Goal: Communication & Community: Answer question/provide support

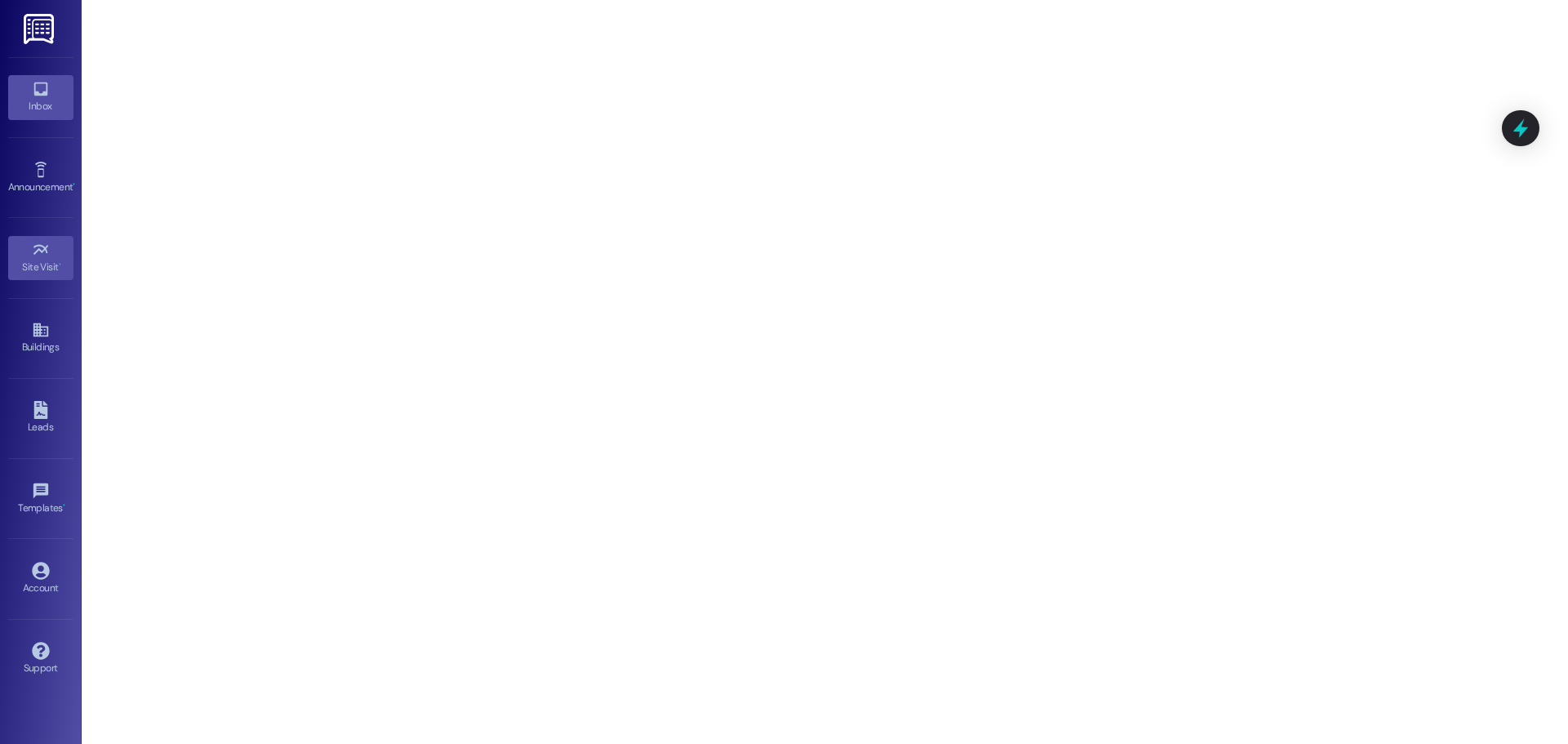
click at [56, 114] on link "Inbox" at bounding box center [41, 97] width 66 height 44
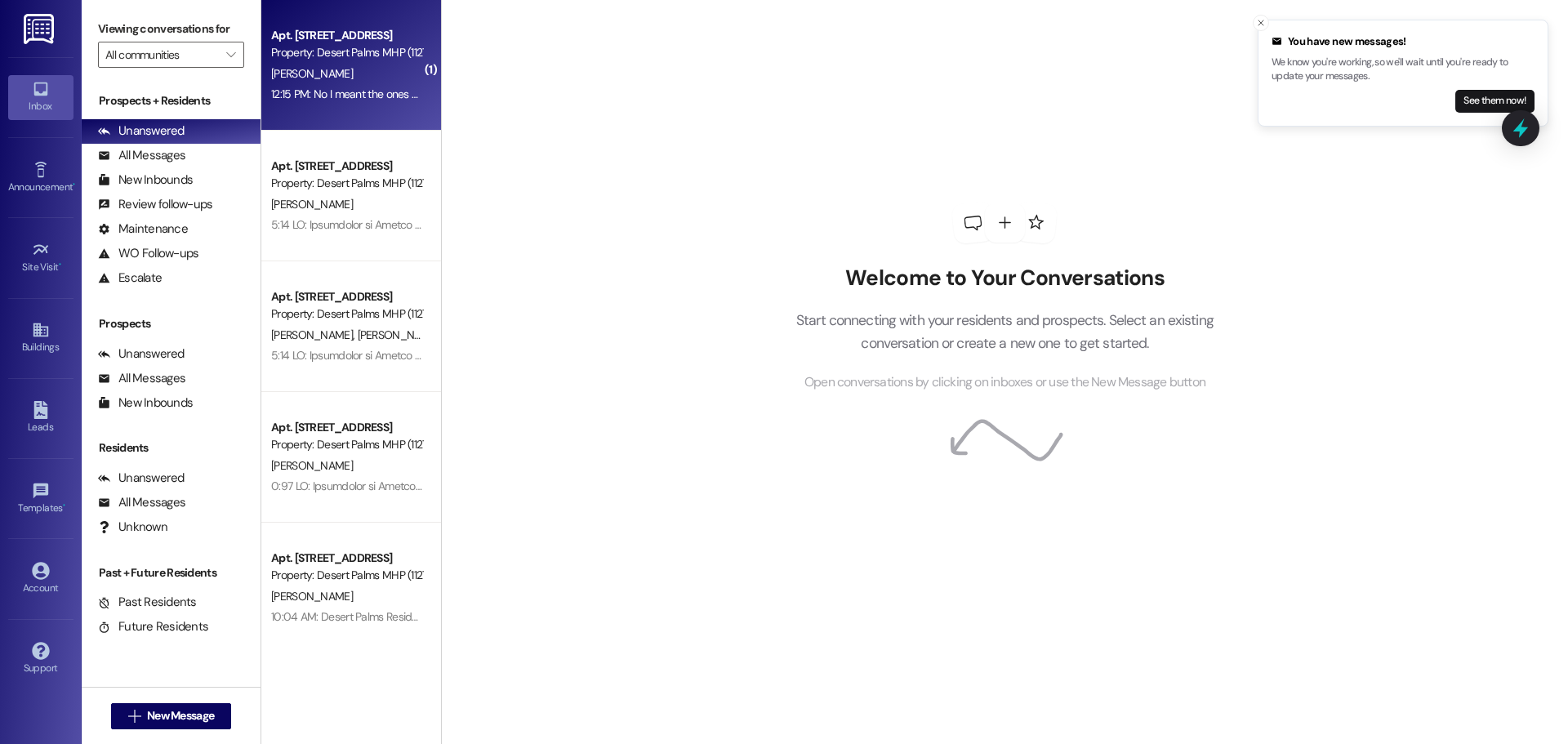
click at [399, 76] on div "[PERSON_NAME]" at bounding box center [347, 73] width 154 height 20
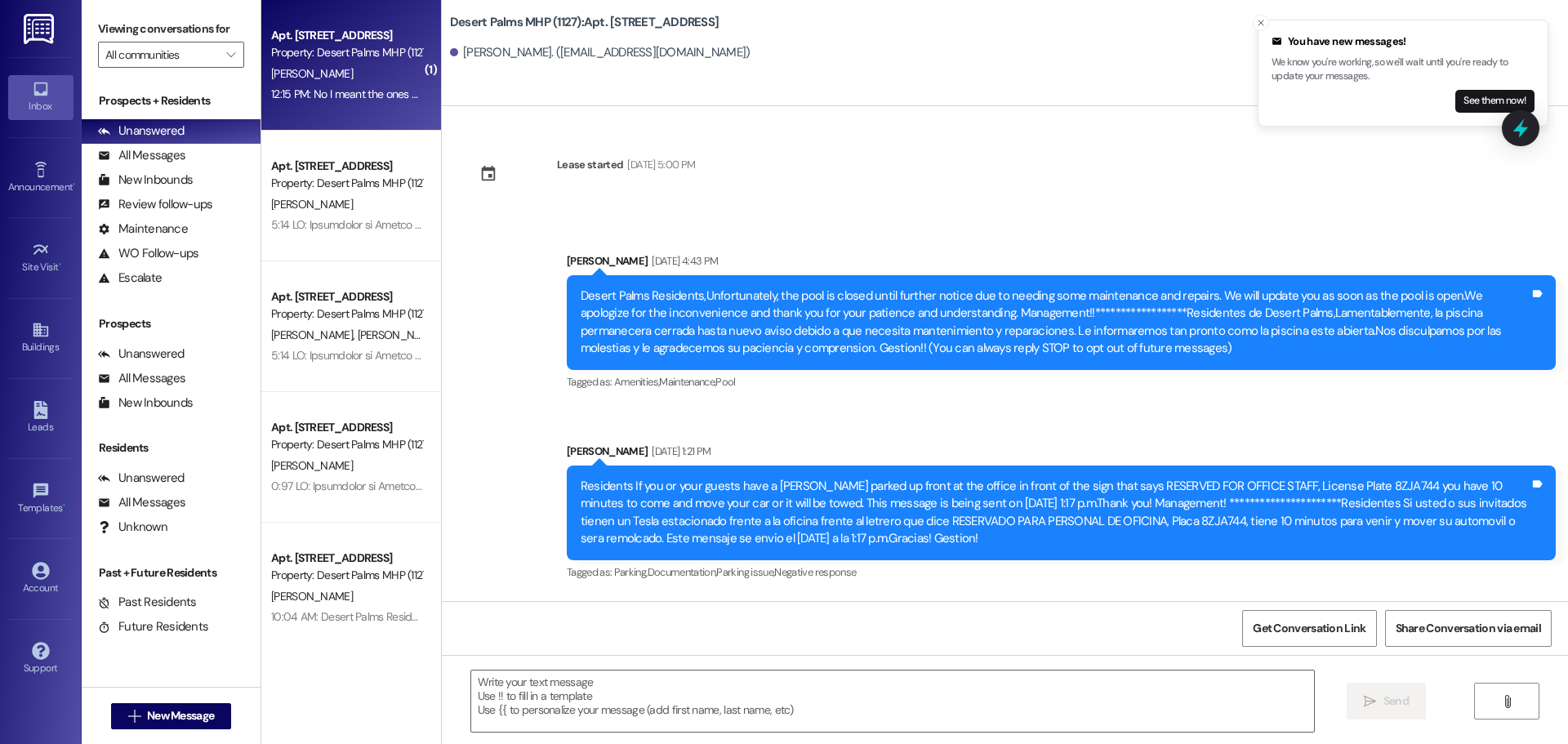
scroll to position [31726, 0]
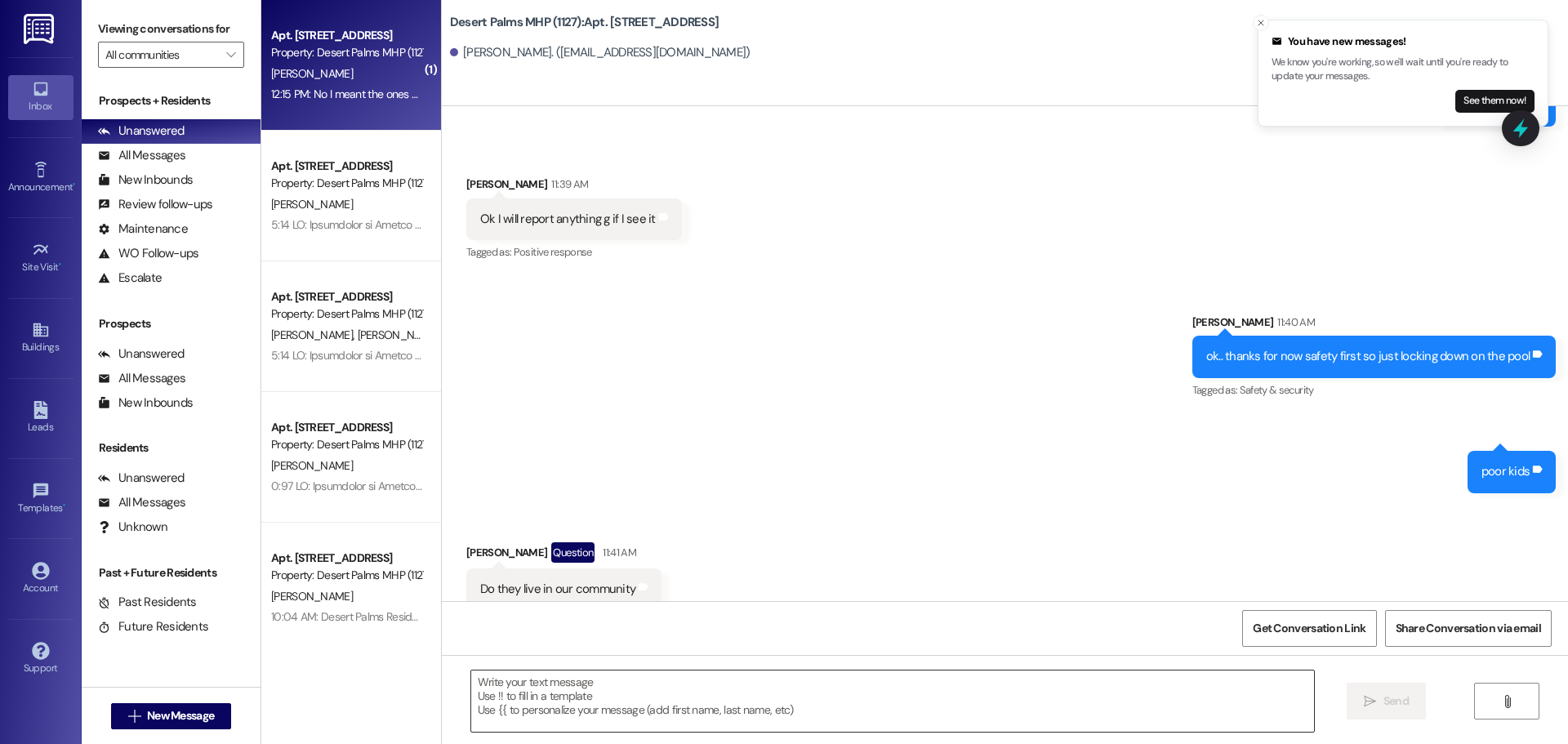
click at [612, 717] on textarea at bounding box center [892, 701] width 843 height 61
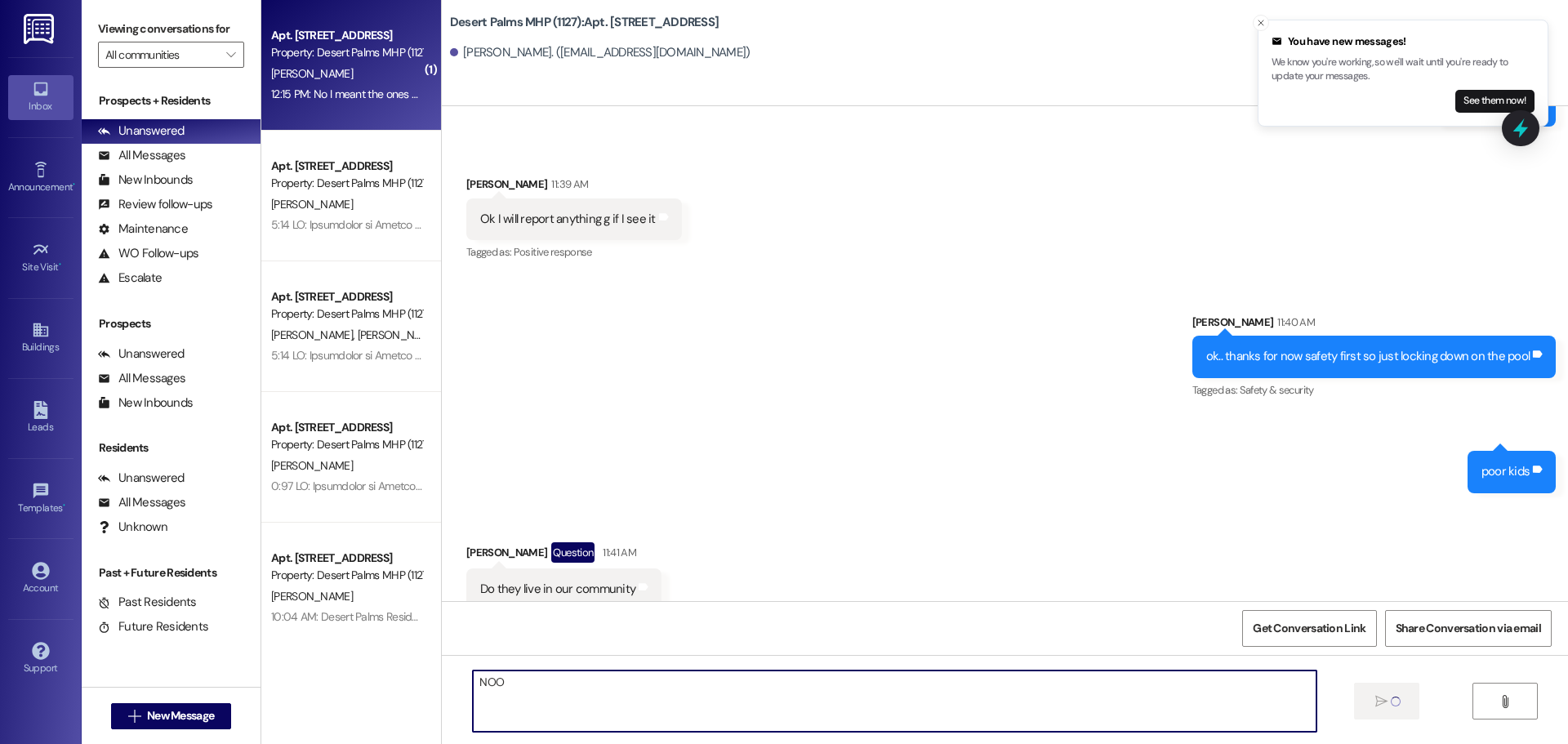
type textarea "NOO"
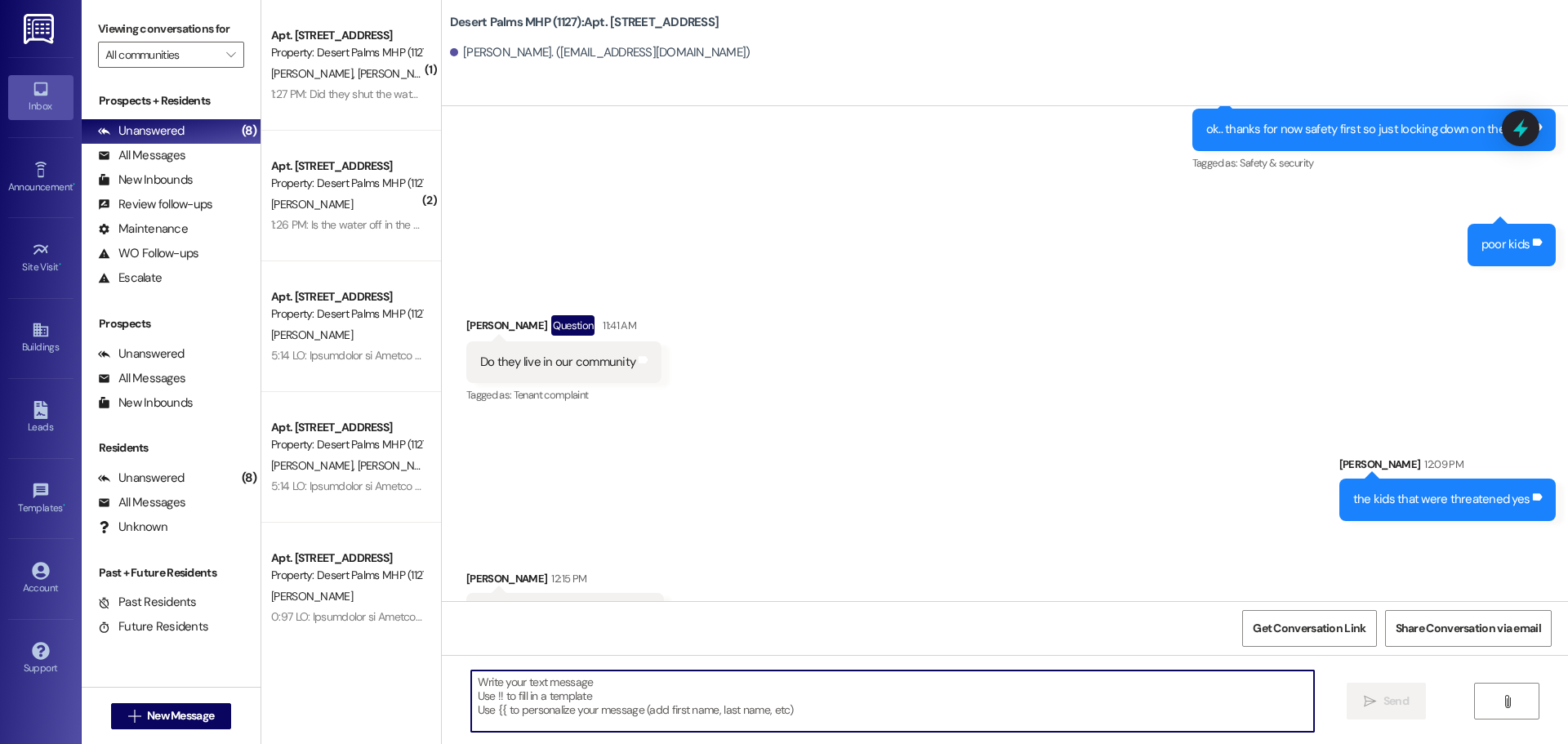
scroll to position [31954, 0]
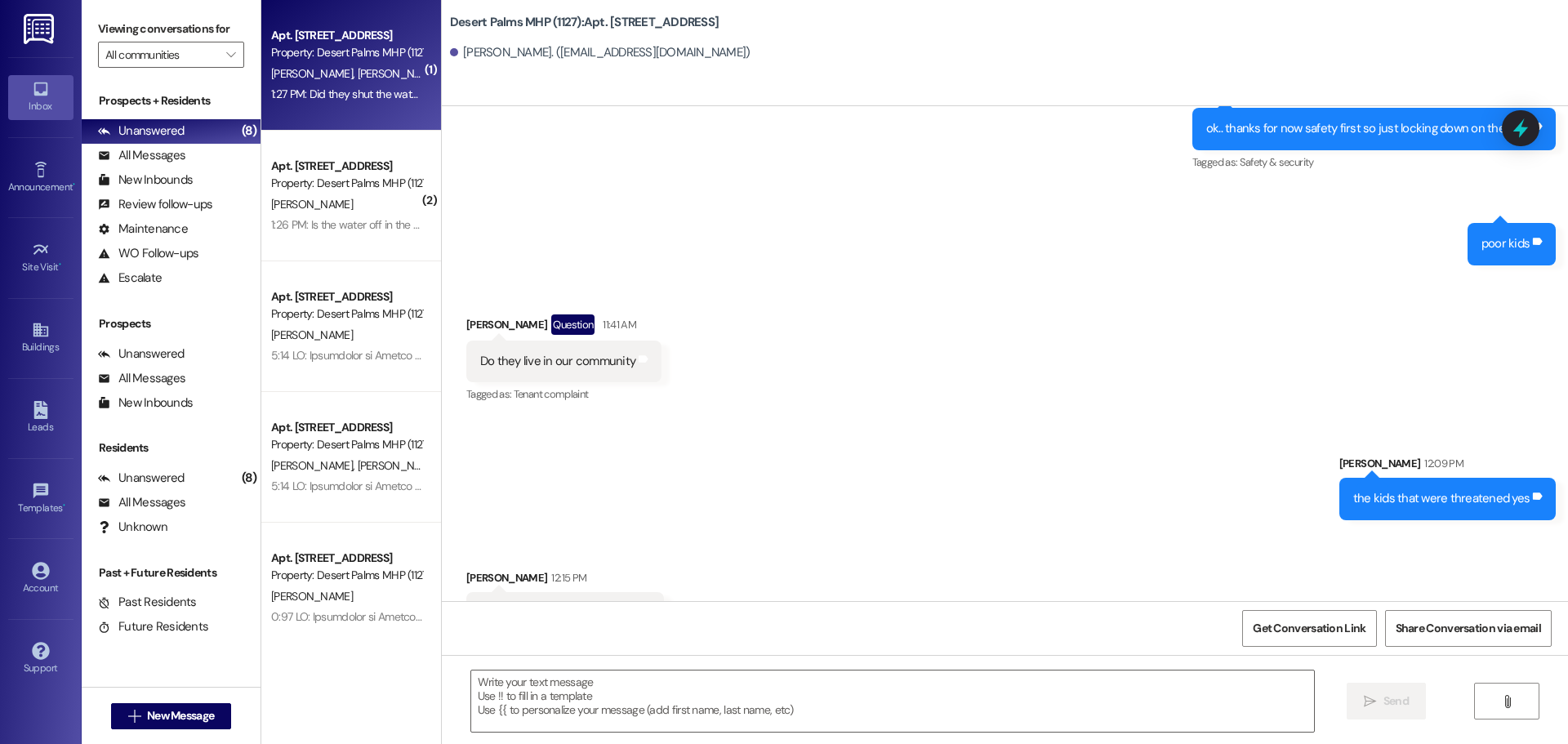
click at [361, 95] on div "1:27 PM: Did they shut the water off unit 544 What time will it be back if they…" at bounding box center [465, 93] width 389 height 14
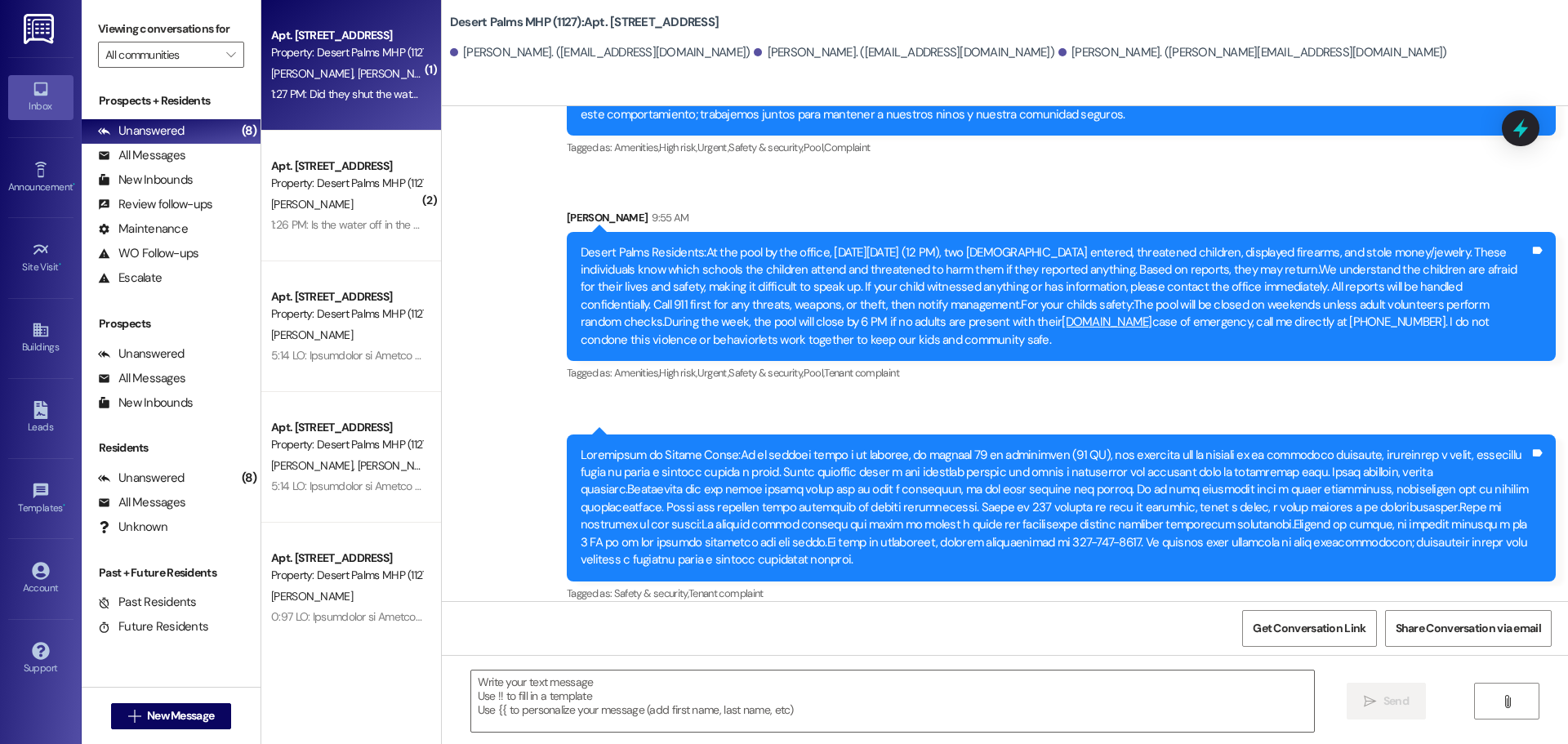
scroll to position [19749, 0]
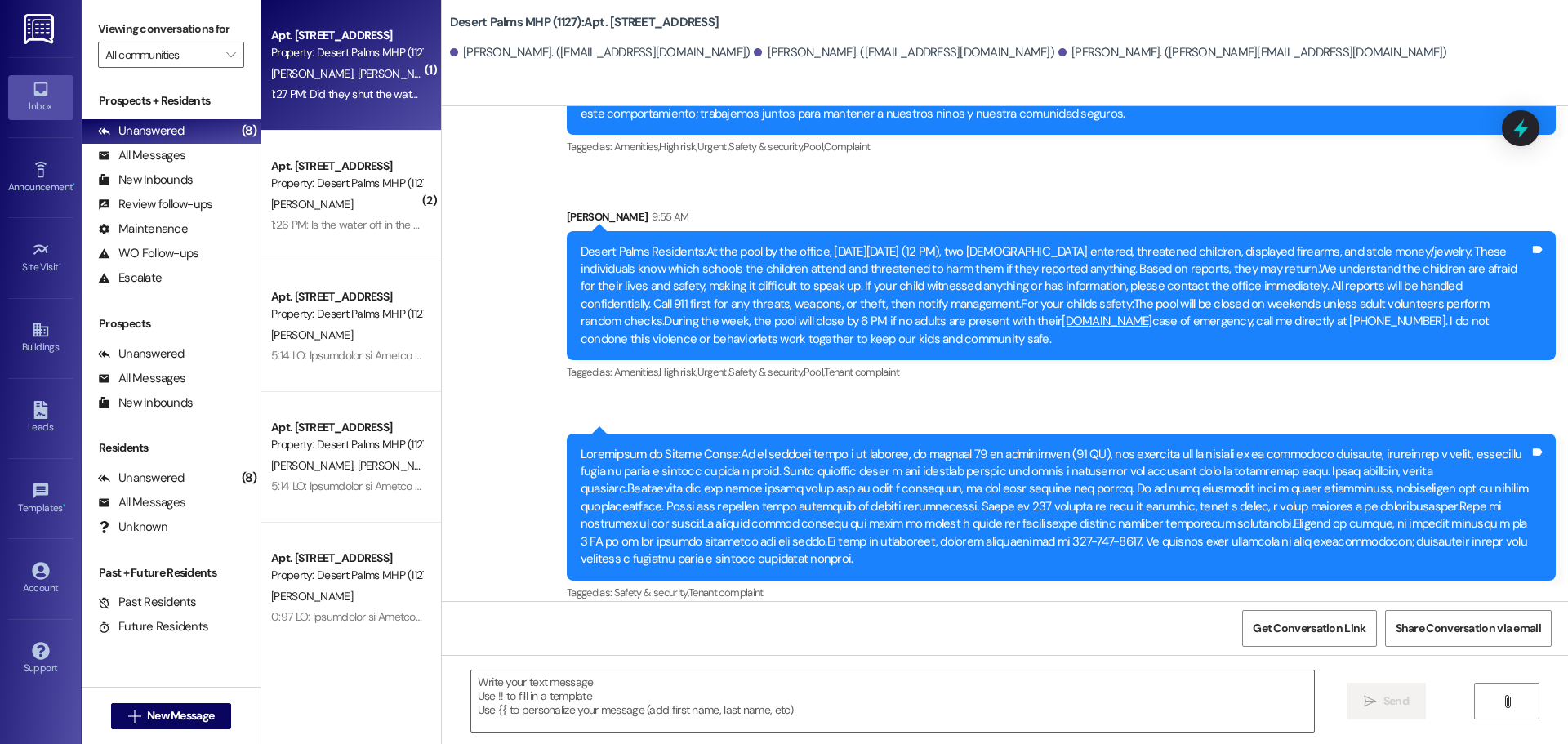
click at [647, 661] on div " Send " at bounding box center [1004, 715] width 1126 height 123
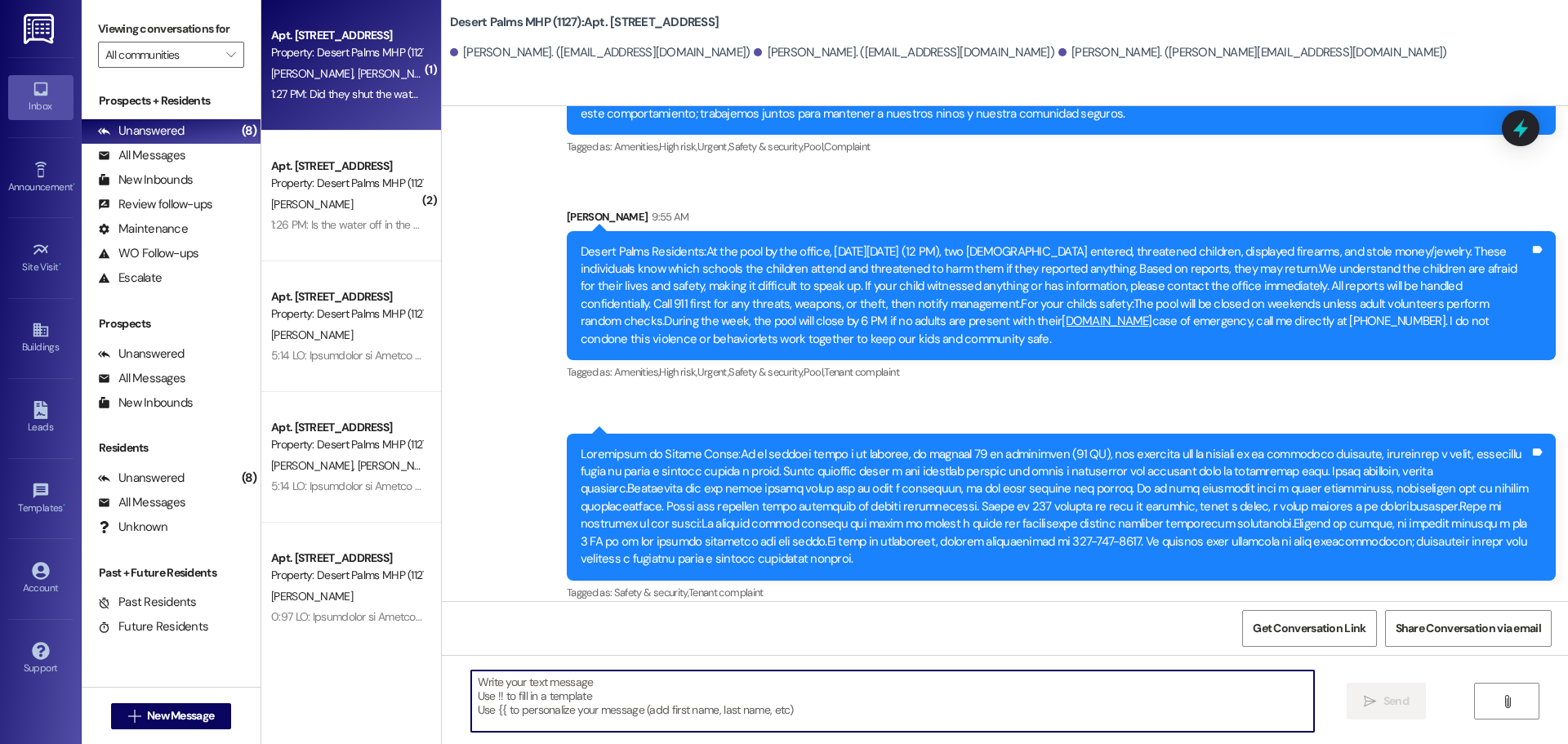
click at [651, 715] on textarea at bounding box center [892, 701] width 843 height 61
type textarea "they are working iion it now"
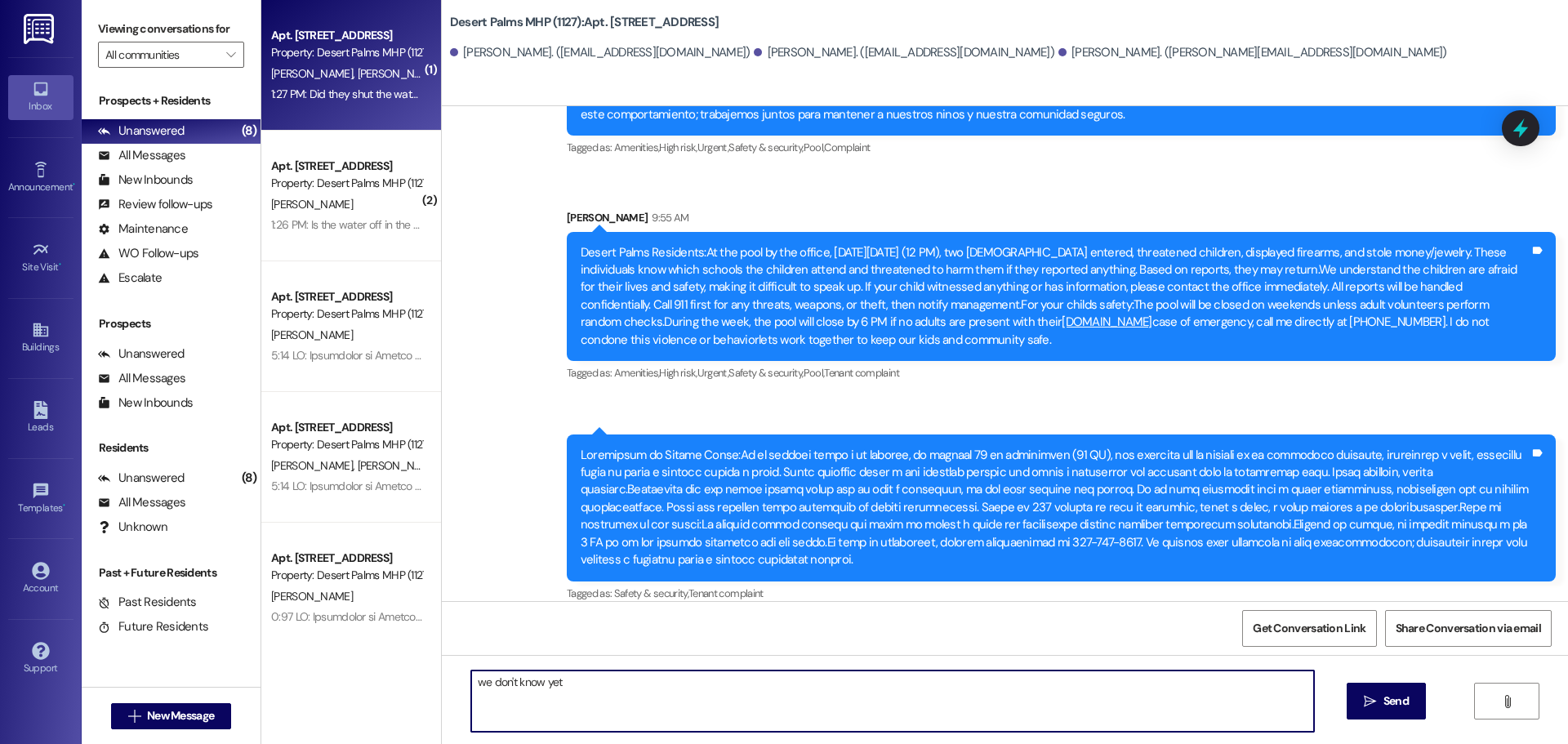
type textarea "we don't know yet"
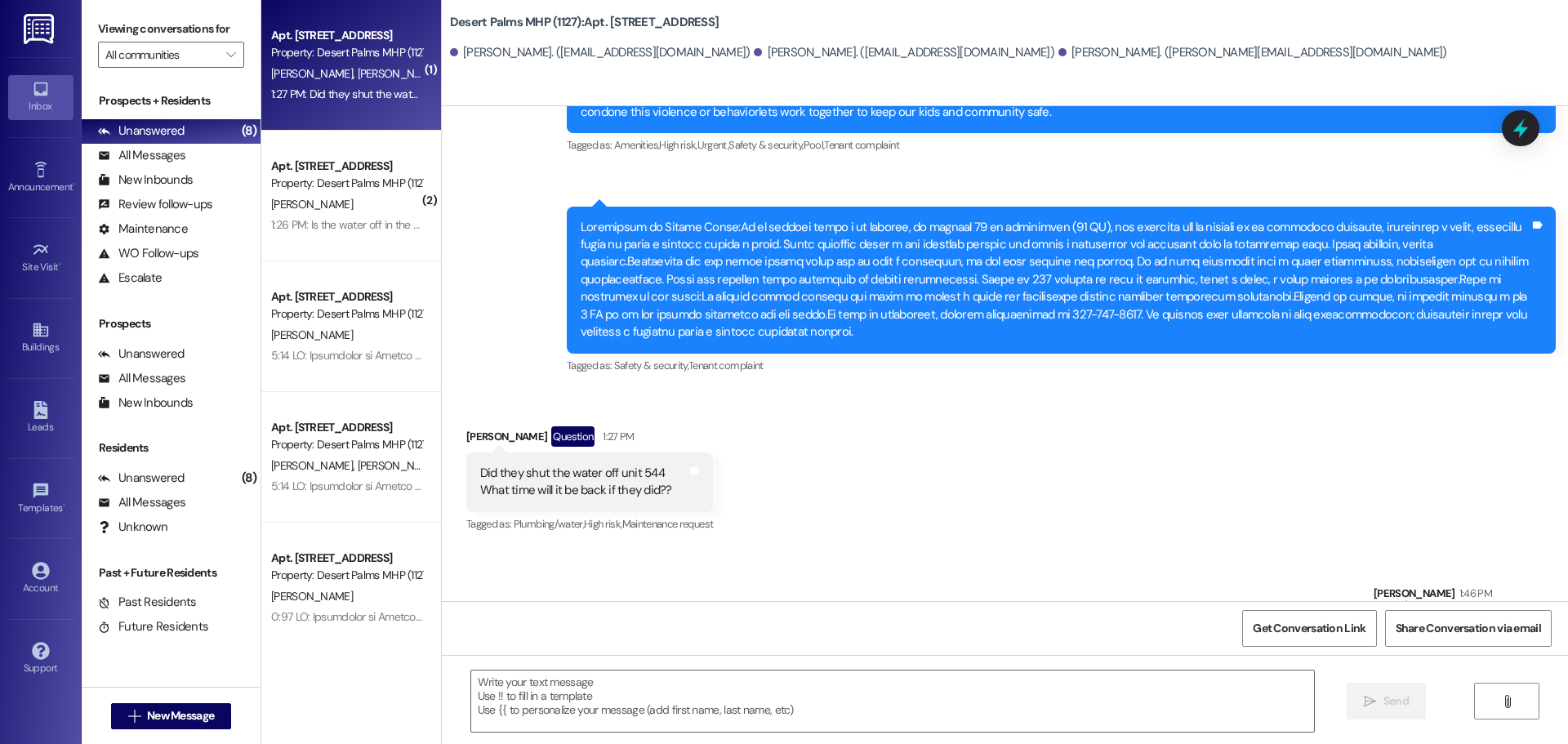
scroll to position [19977, 0]
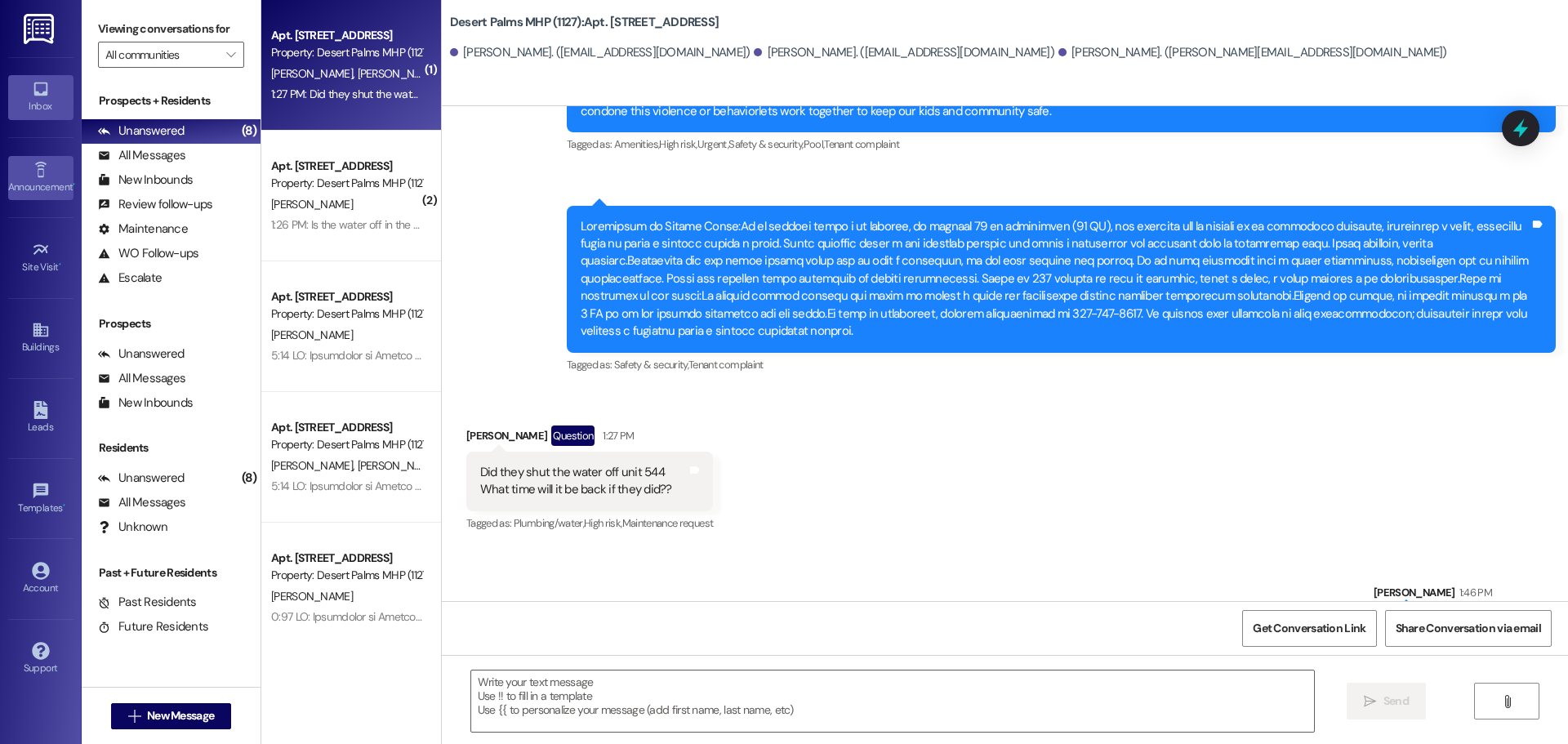
click at [275, 210] on span "[PERSON_NAME]" at bounding box center [312, 203] width 82 height 14
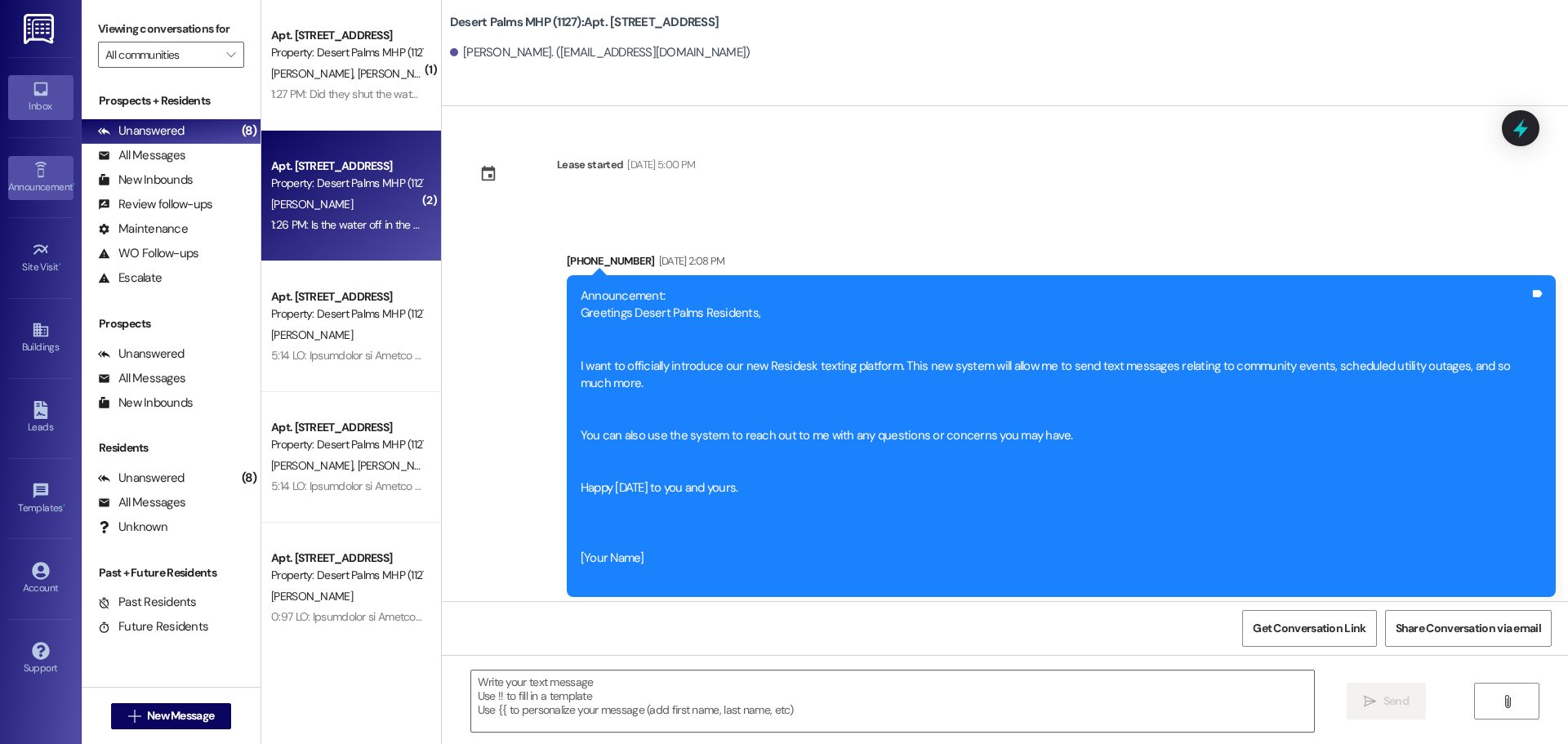
scroll to position [81579, 0]
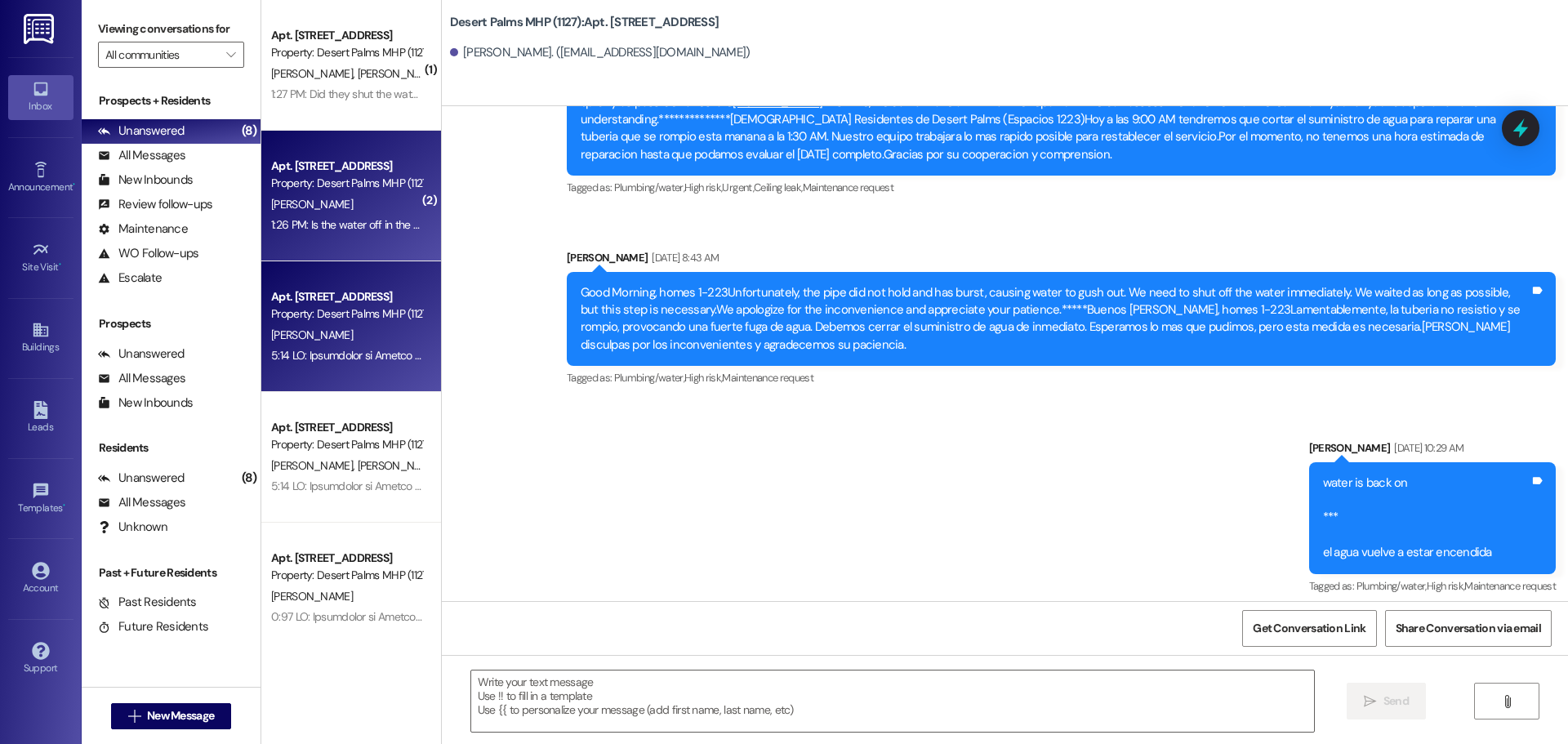
click at [310, 343] on div "[PERSON_NAME]" at bounding box center [347, 334] width 154 height 20
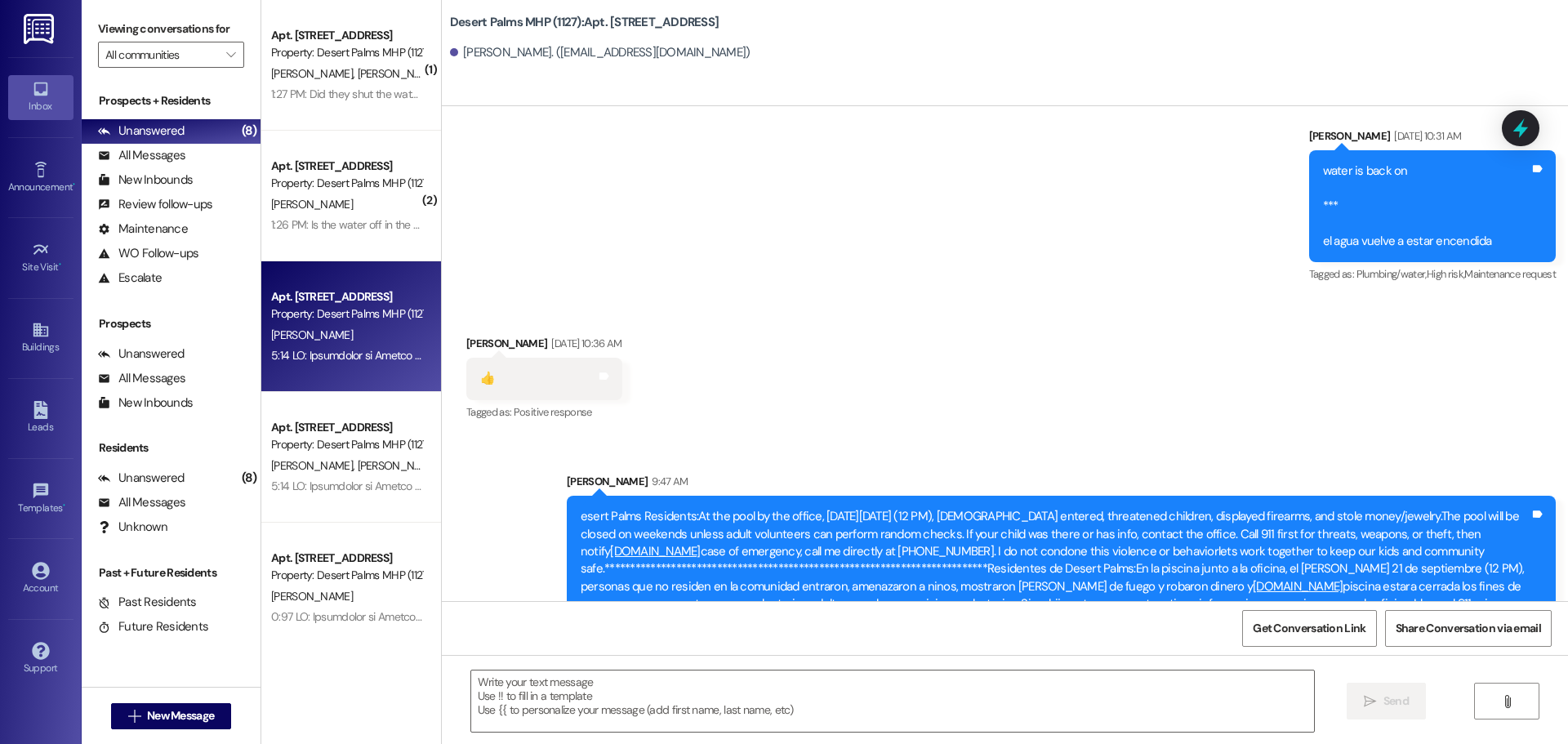
scroll to position [14899, 0]
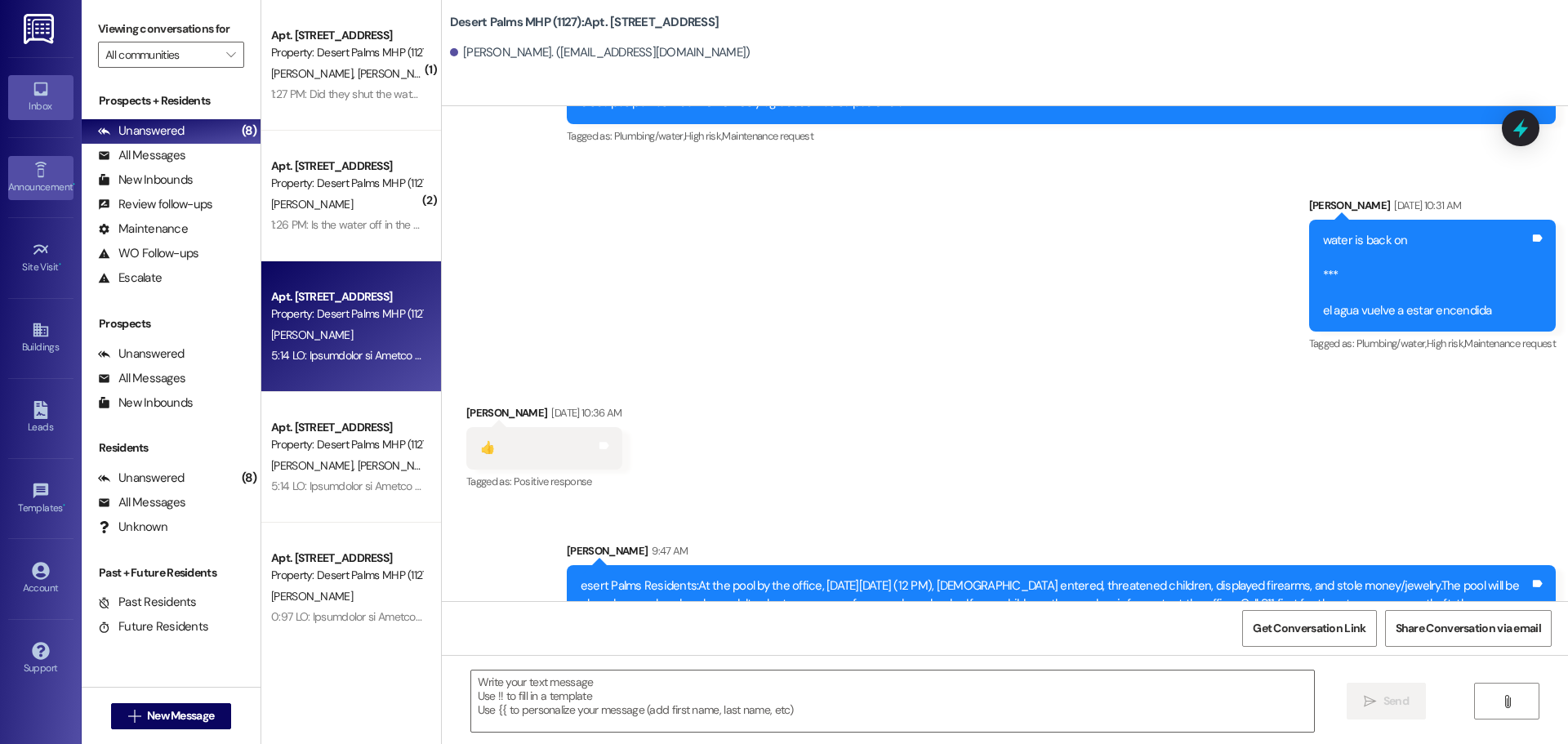
click at [48, 193] on div "Announcement •" at bounding box center [41, 186] width 82 height 16
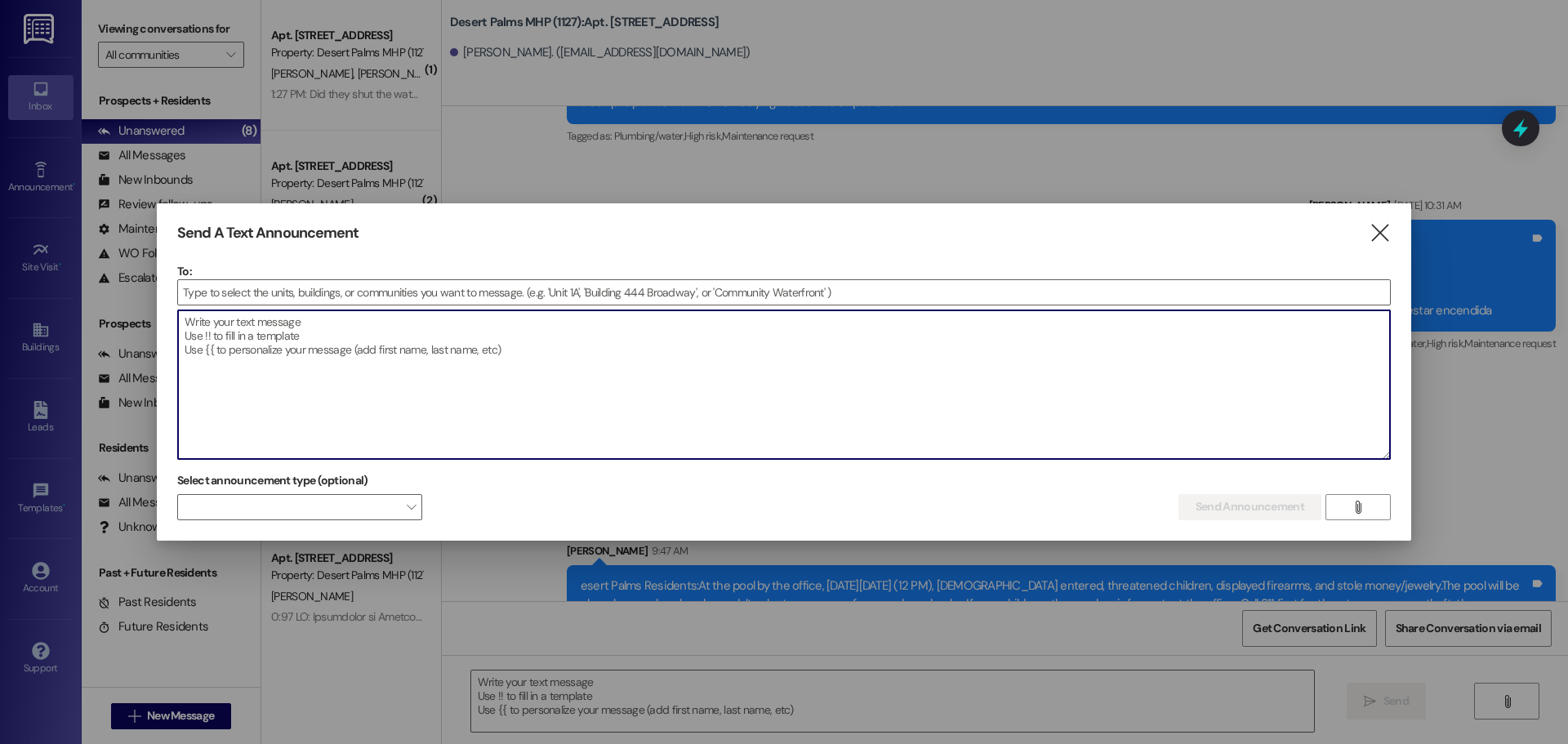
click at [288, 374] on textarea at bounding box center [783, 385] width 1212 height 148
drag, startPoint x: 508, startPoint y: 362, endPoint x: -57, endPoint y: 198, distance: 588.3
click at [0, 198] on html "Inbox Go to Inbox Announcement • Send A Text Announcement Site Visit • Go to Si…" at bounding box center [784, 372] width 1568 height 744
type textarea "water should be back on in about 20 minutes"
click at [480, 288] on input at bounding box center [783, 293] width 1212 height 25
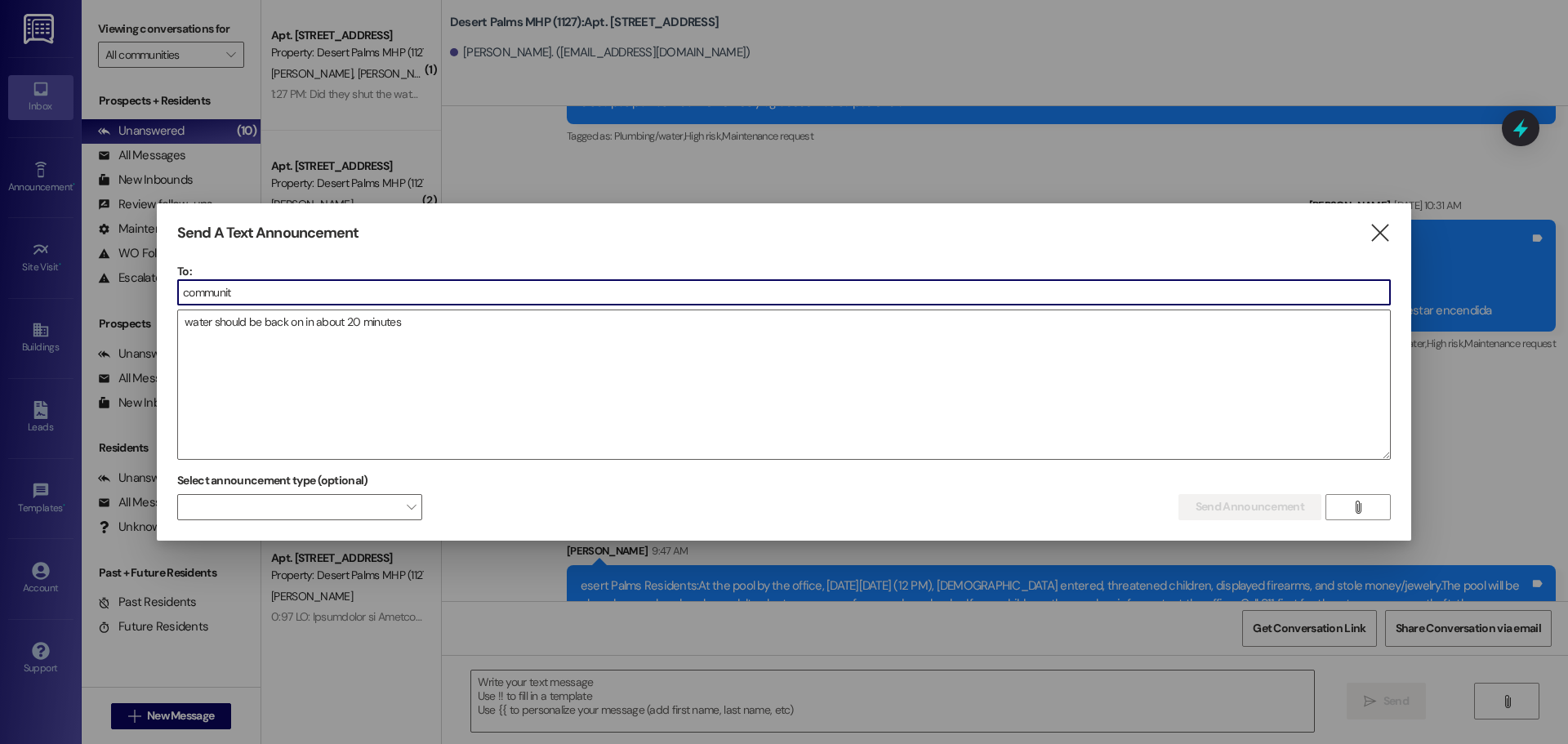
type input "community"
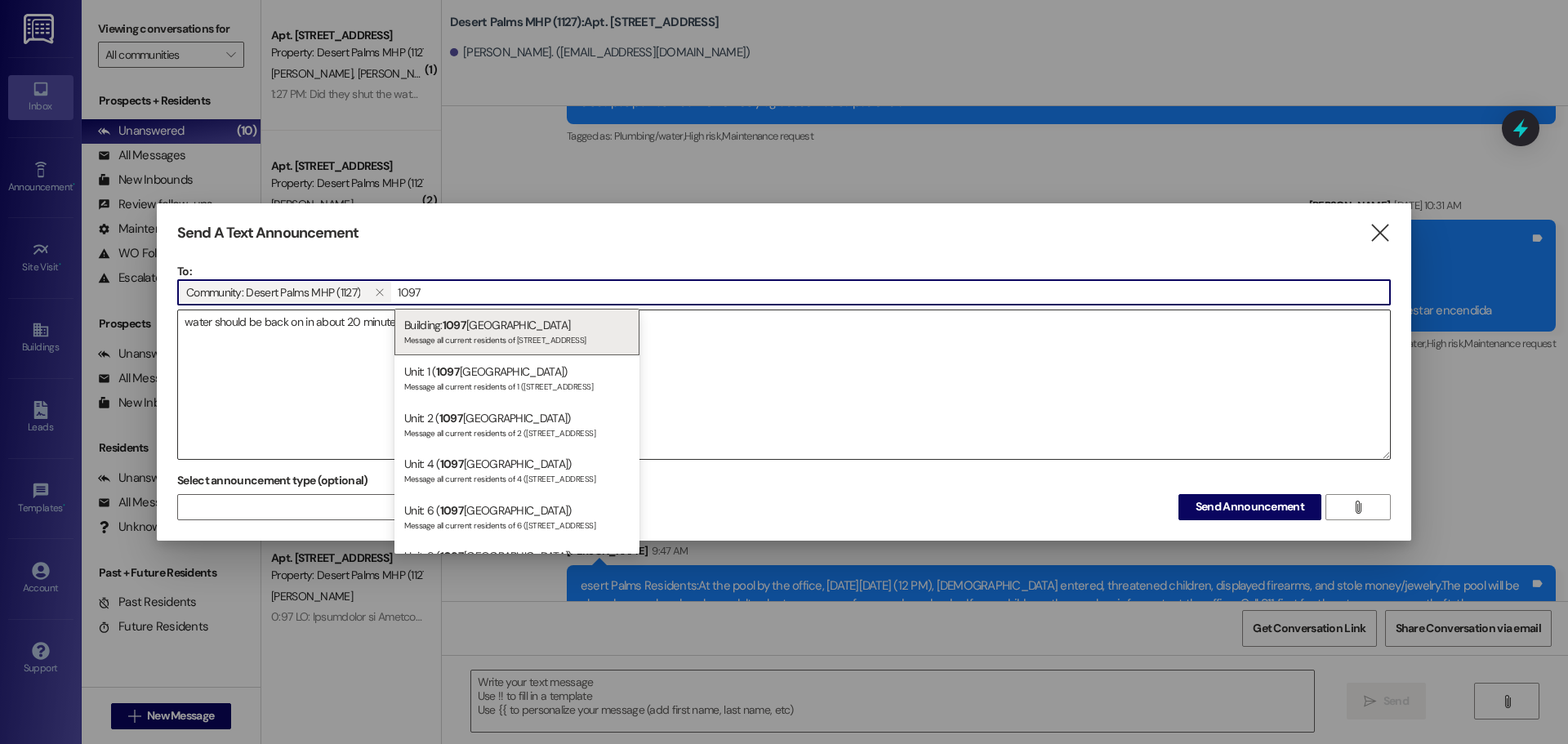
type input "1097"
click at [509, 324] on div "Building: [STREET_ADDRESS] Message all current residents of [STREET_ADDRESS]" at bounding box center [517, 332] width 245 height 47
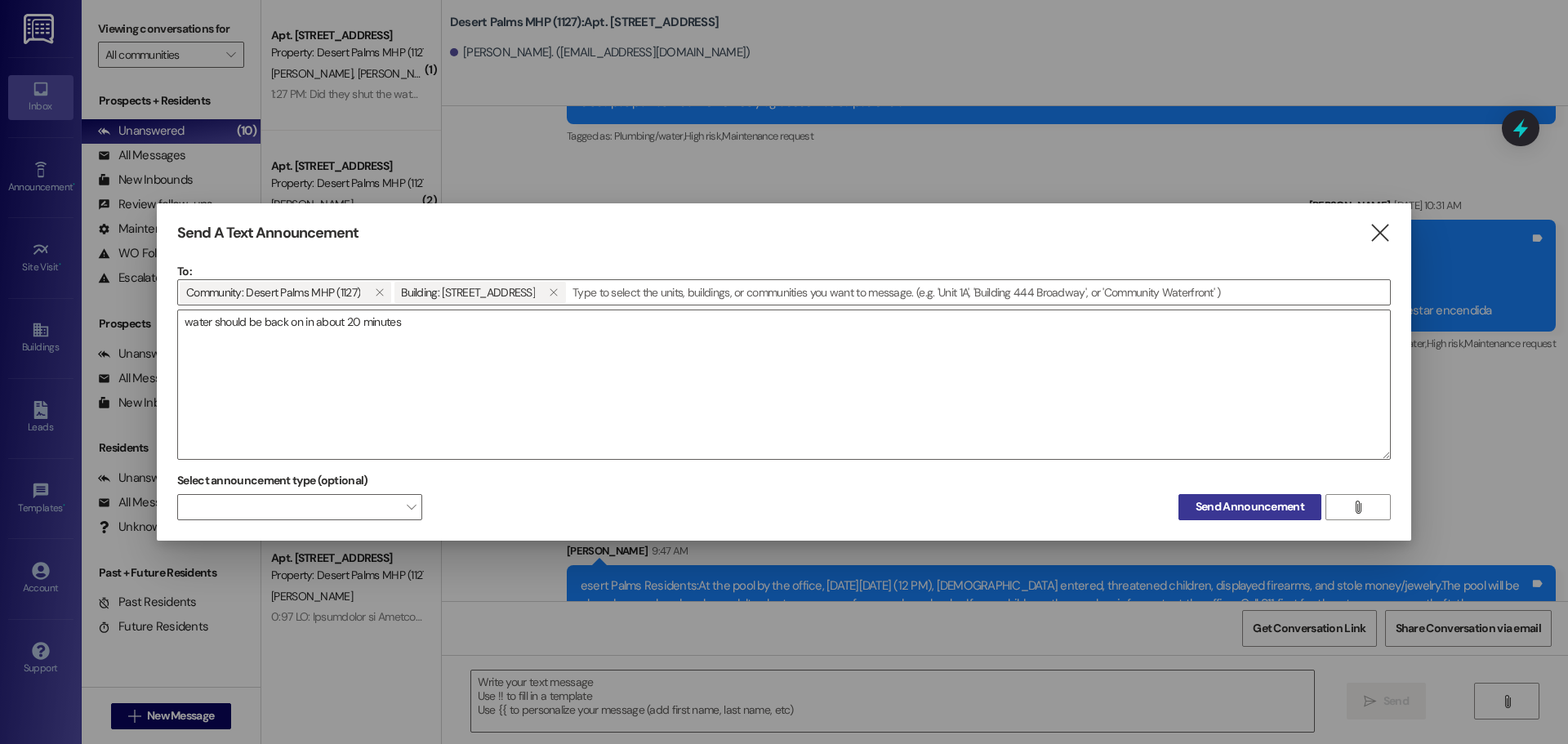
click at [1201, 506] on span "Send Announcement" at bounding box center [1250, 506] width 108 height 17
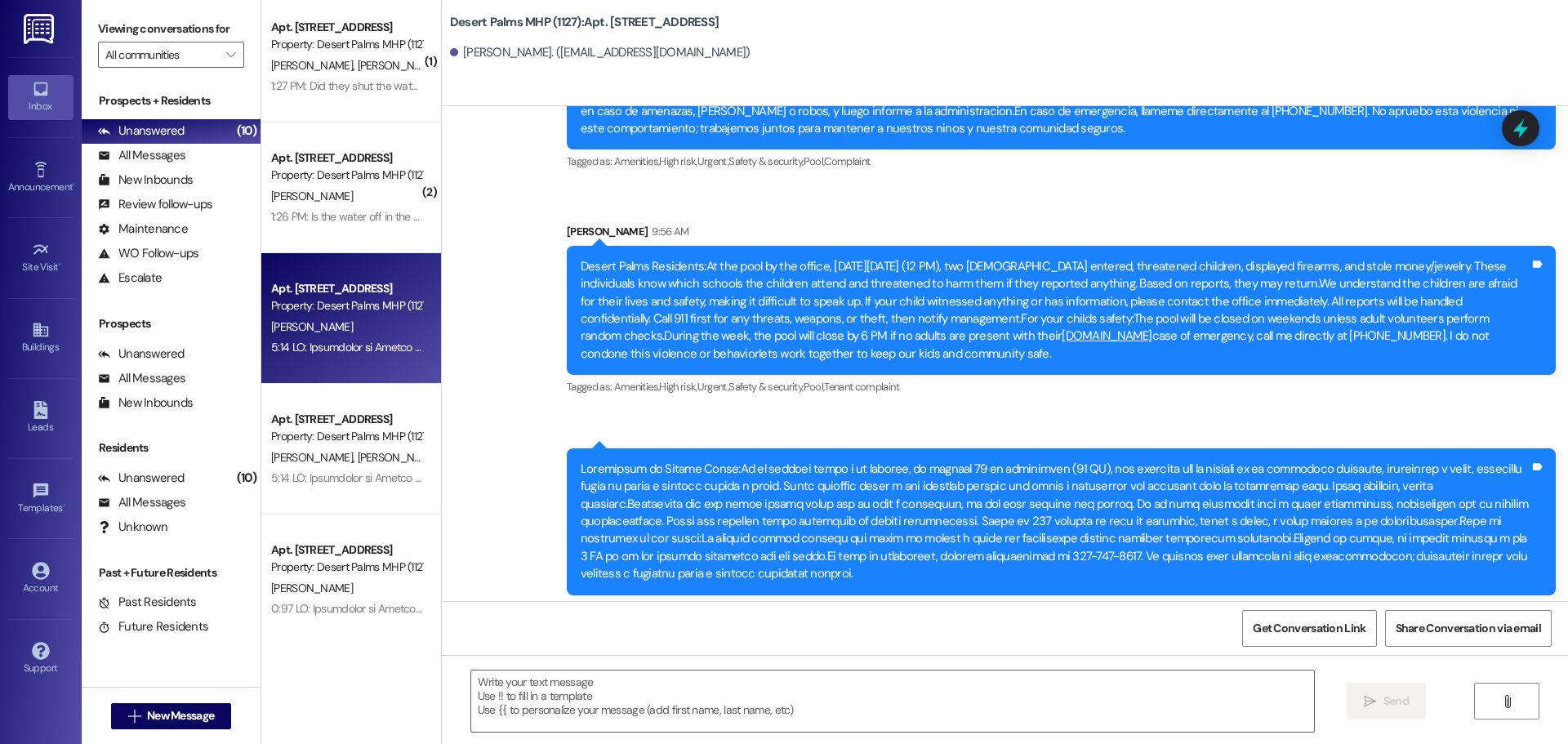
scroll to position [15501, 0]
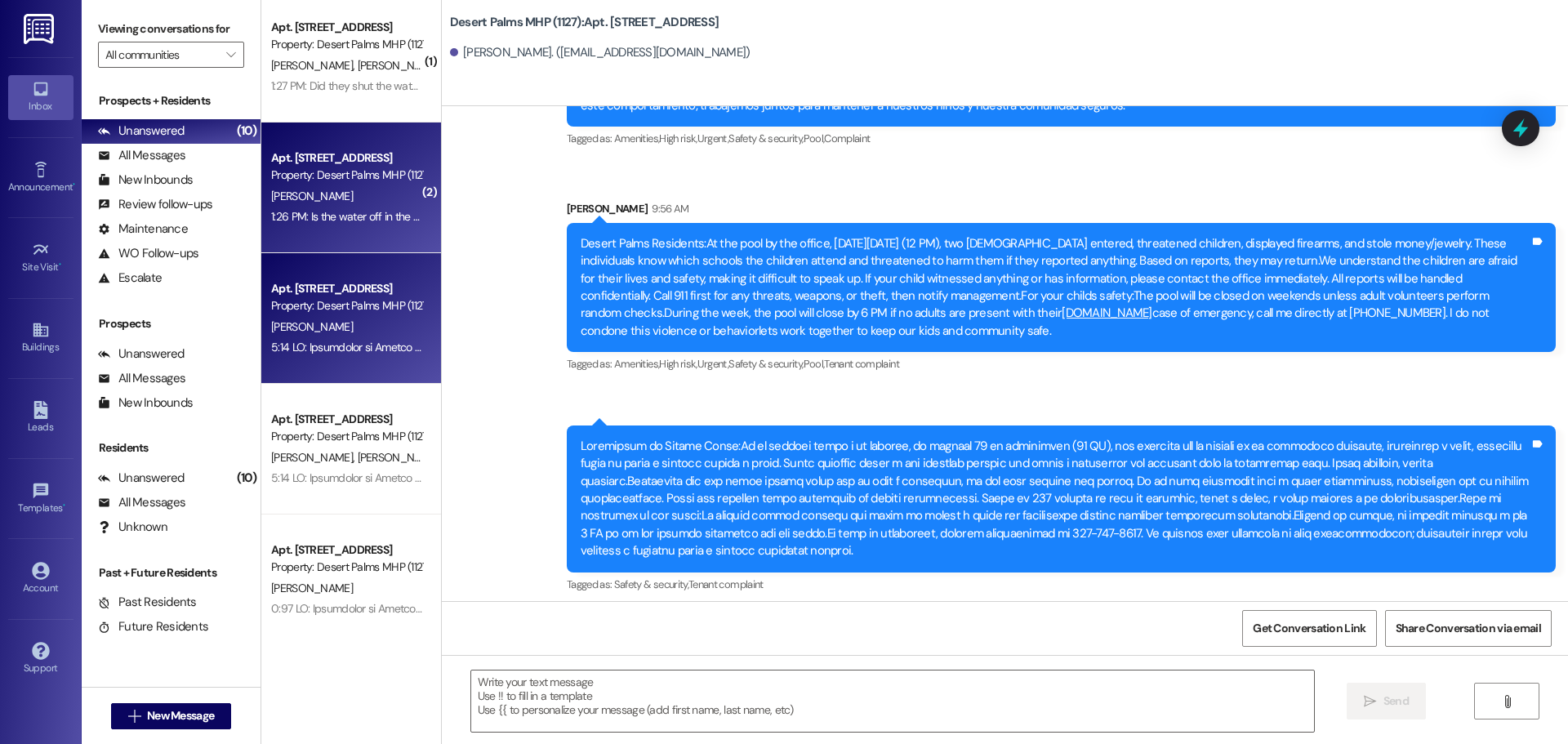
click at [291, 200] on span "[PERSON_NAME]" at bounding box center [312, 196] width 82 height 14
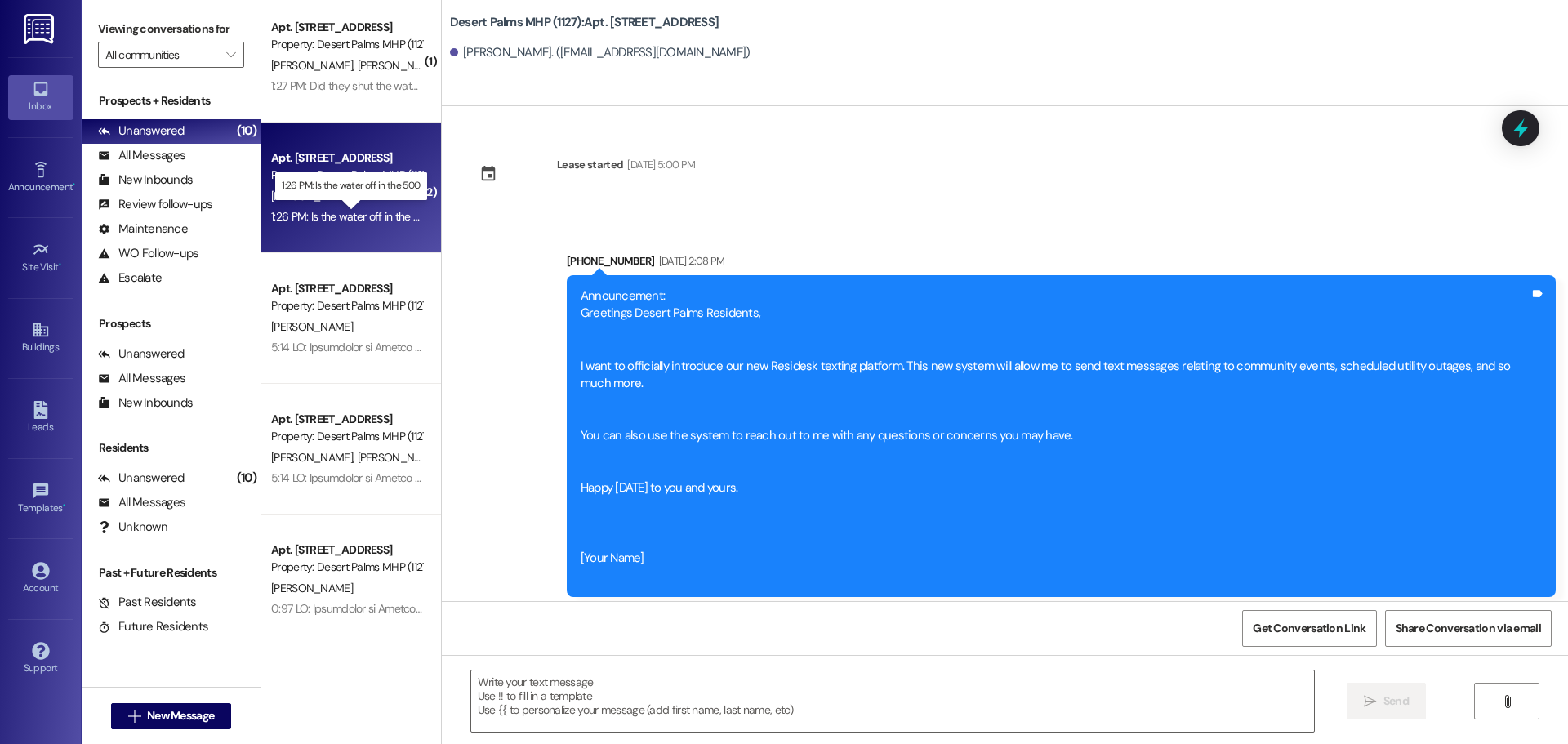
scroll to position [81716, 0]
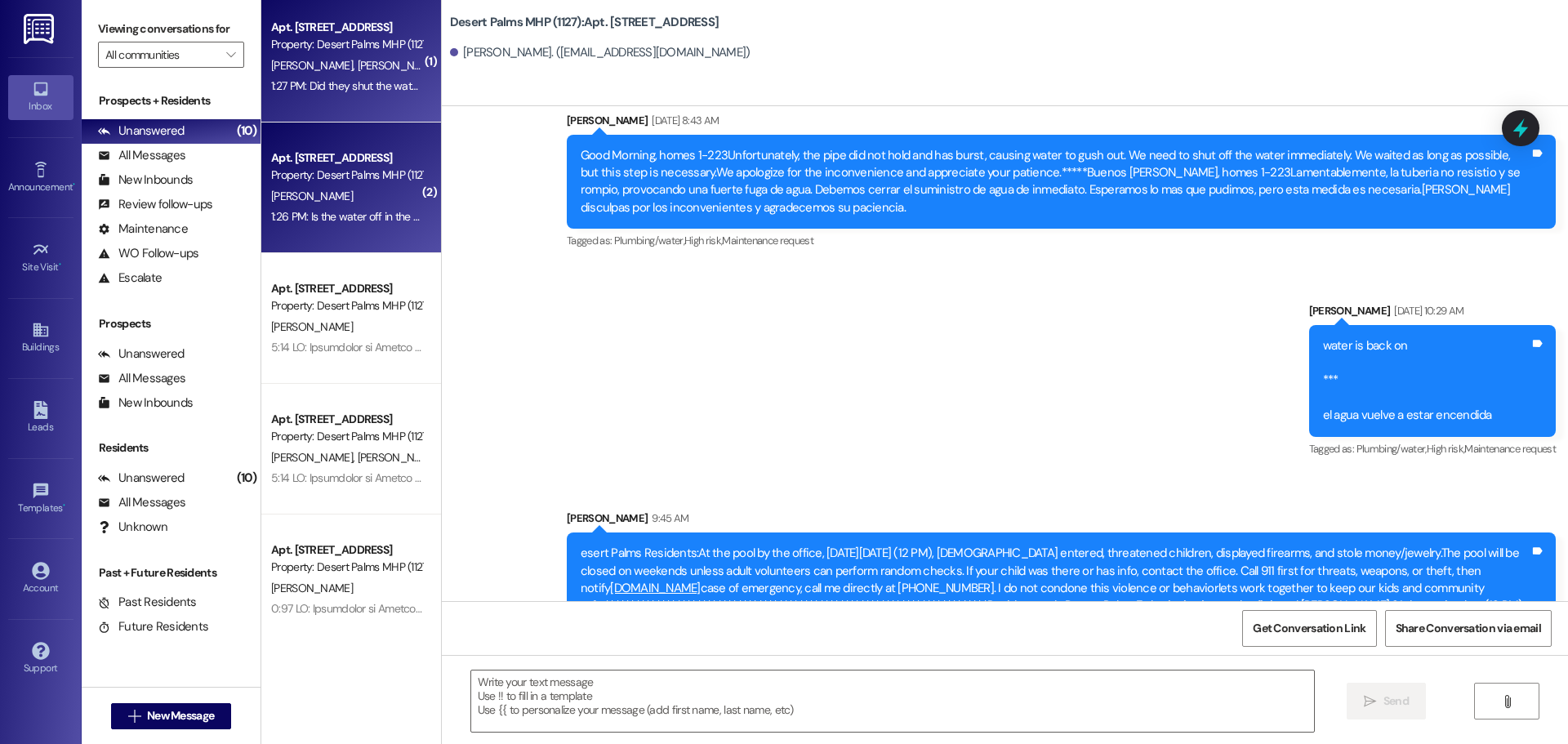
click at [299, 65] on span "[PERSON_NAME]" at bounding box center [314, 65] width 86 height 14
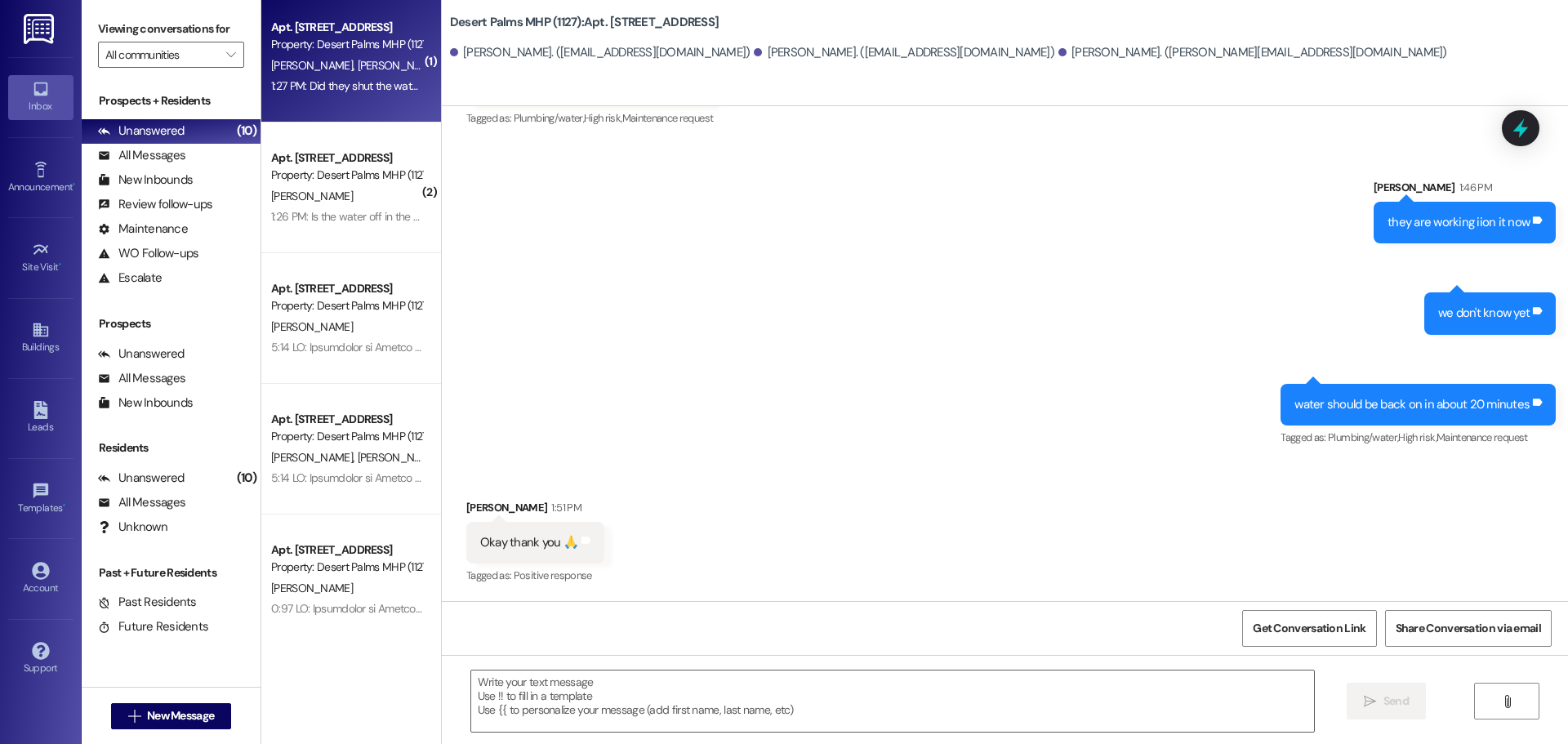
scroll to position [20207, 0]
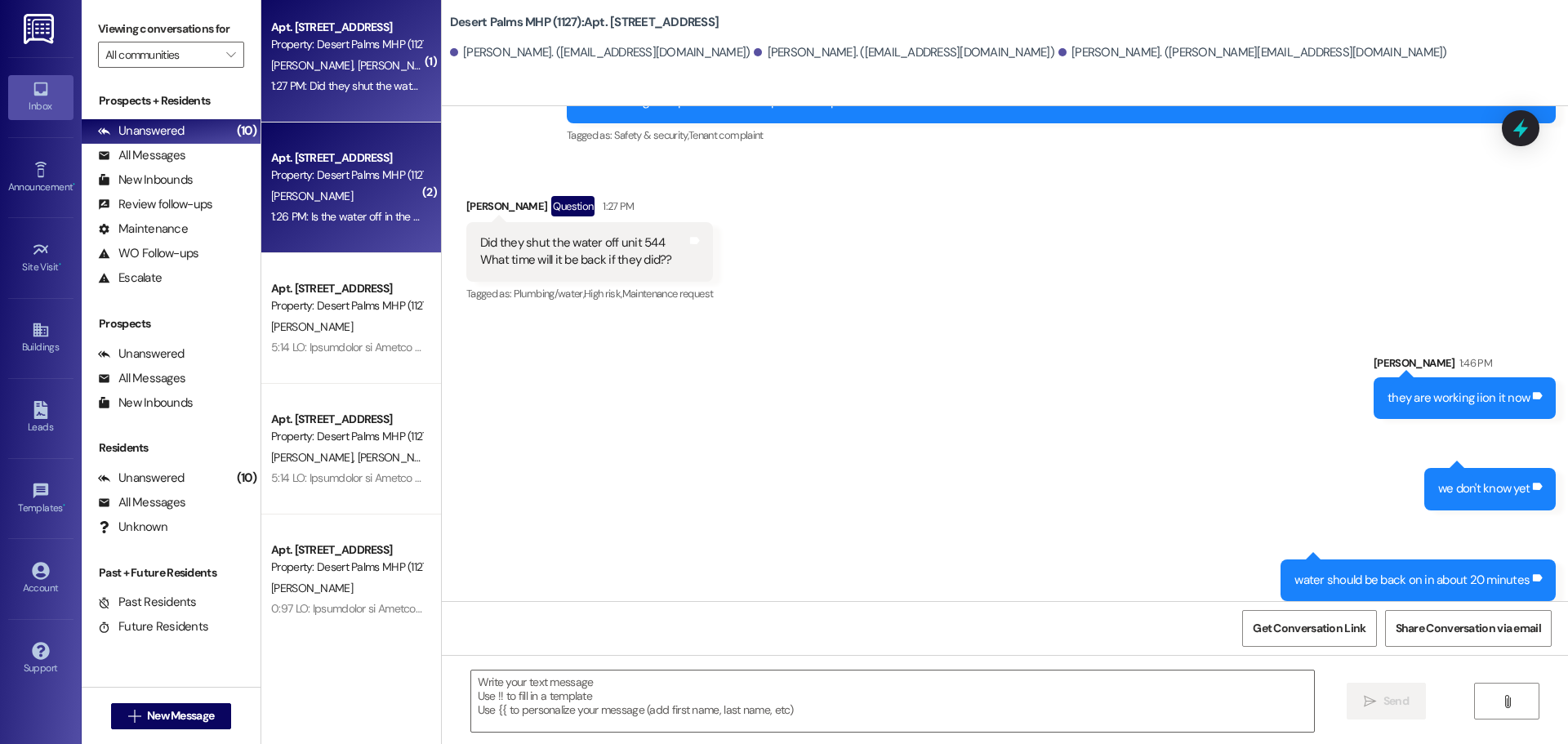
click at [373, 186] on div "[PERSON_NAME]" at bounding box center [347, 196] width 154 height 20
click at [312, 174] on div "Property: Desert Palms MHP (1127)" at bounding box center [346, 175] width 151 height 17
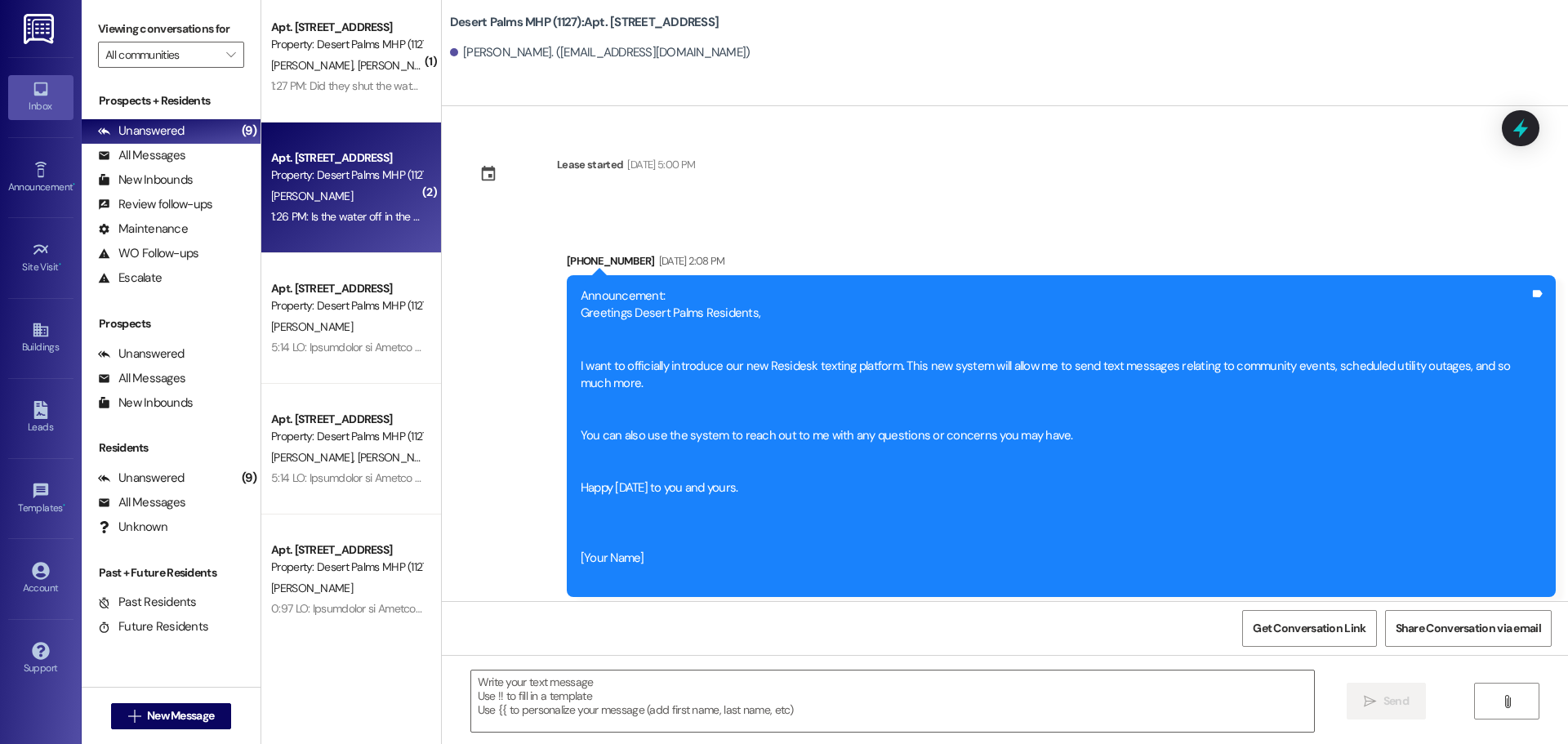
scroll to position [81716, 0]
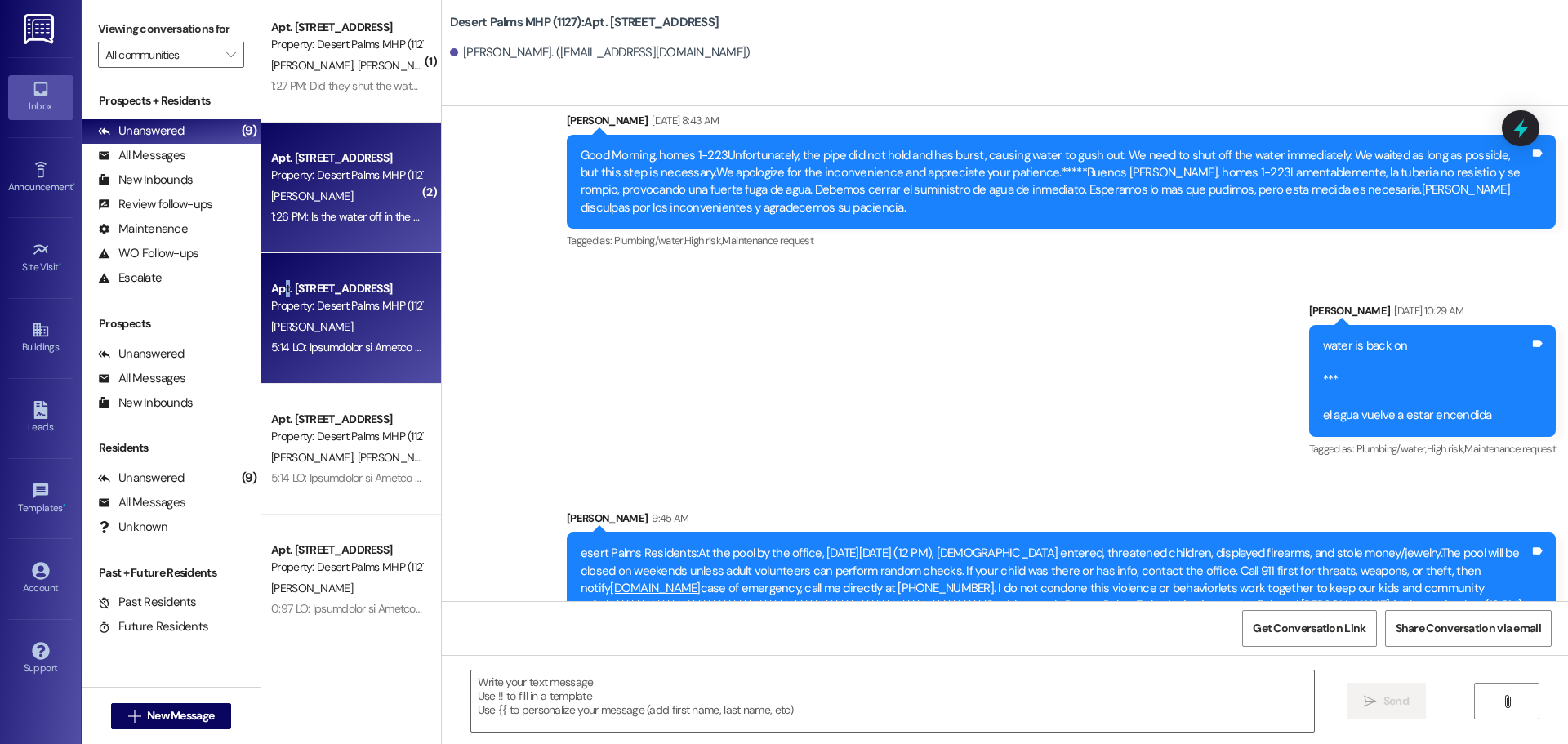
click at [285, 294] on div "Apt. [STREET_ADDRESS] Property: Desert Palms MHP (1127)" at bounding box center [347, 297] width 154 height 38
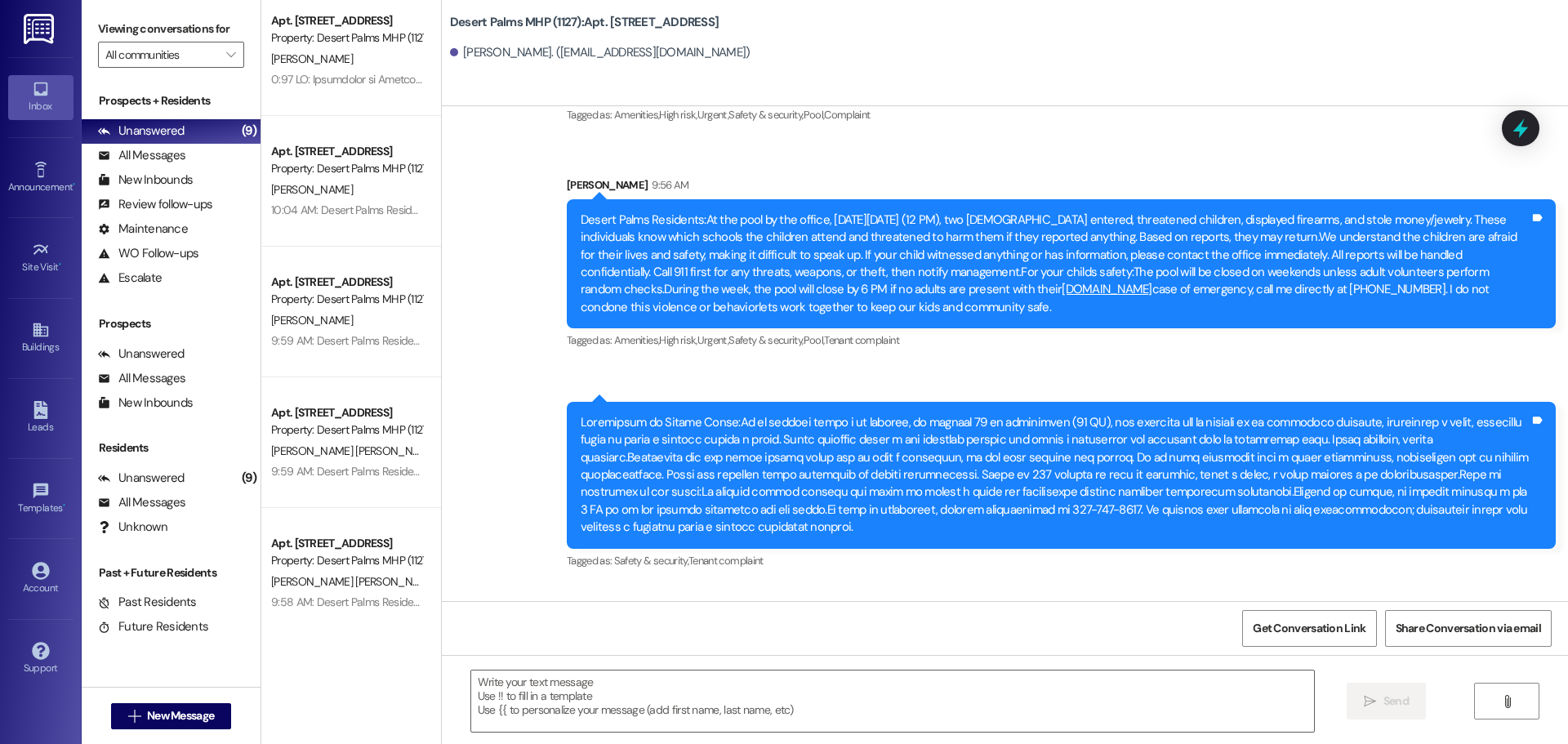
scroll to position [548, 0]
